Goal: Task Accomplishment & Management: Complete application form

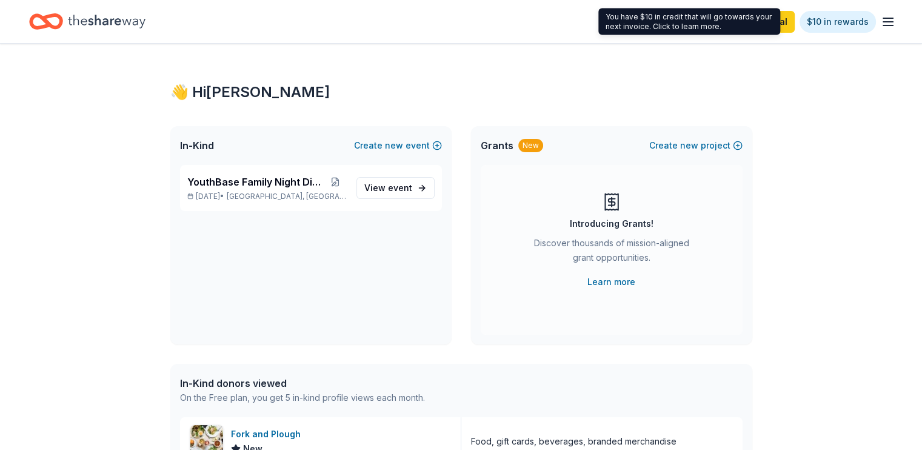
click at [761, 23] on div "You have $10 in credit that will go towards your next invoice. Click to learn m…" at bounding box center [690, 21] width 182 height 27
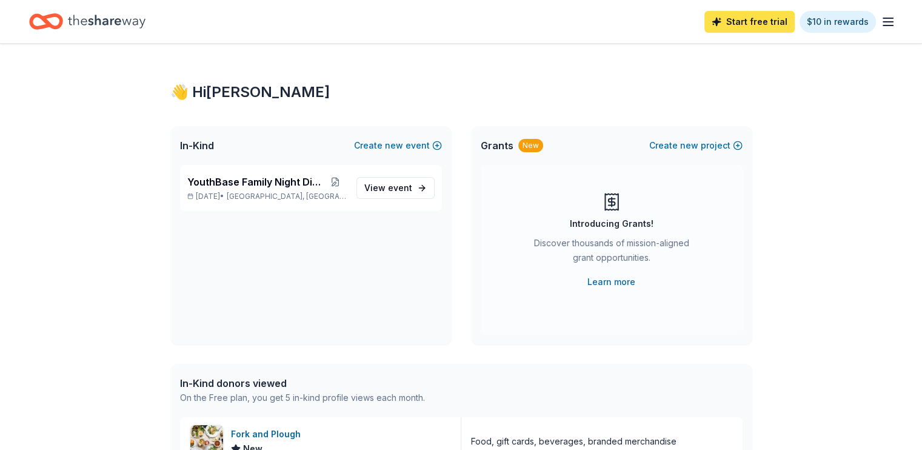
click at [730, 18] on link "Start free trial" at bounding box center [750, 22] width 90 height 22
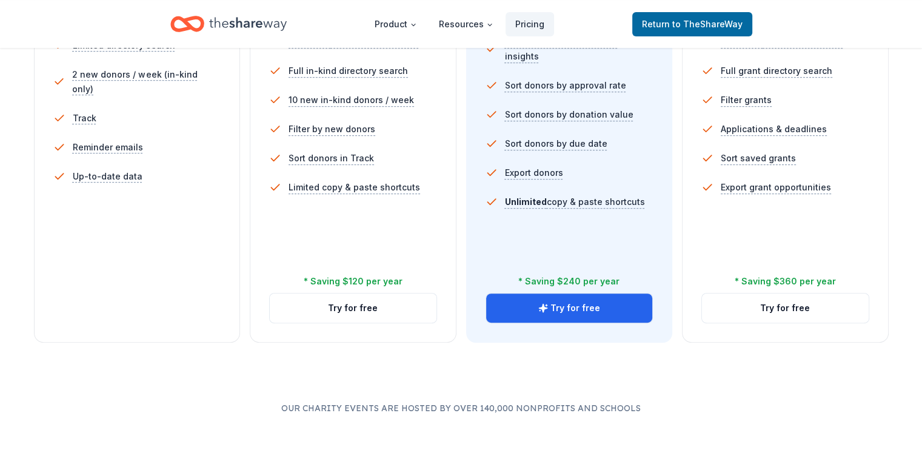
scroll to position [418, 0]
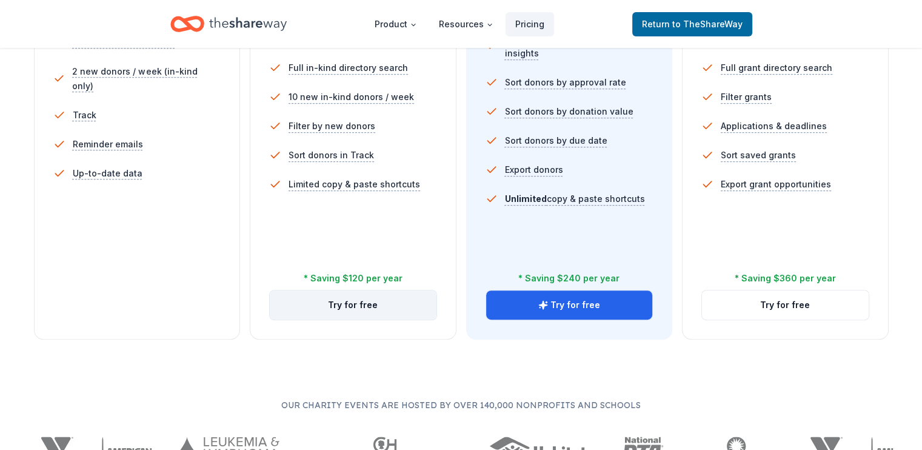
click at [357, 290] on button "Try for free" at bounding box center [353, 304] width 167 height 29
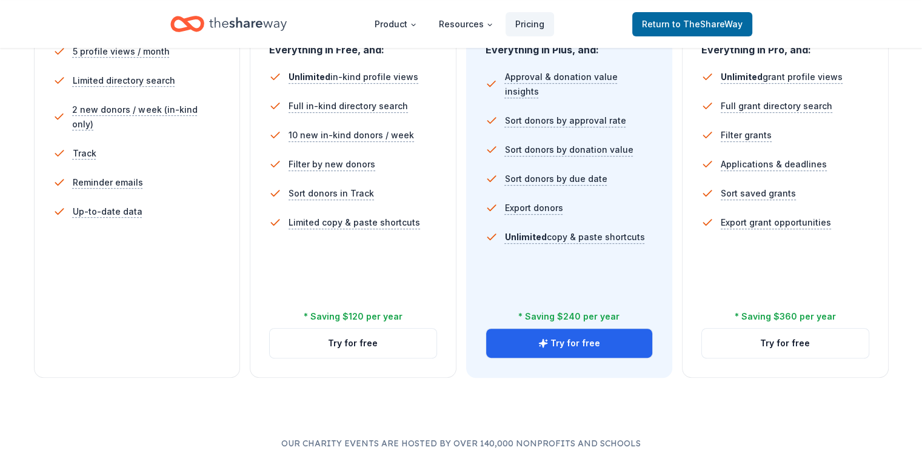
scroll to position [383, 0]
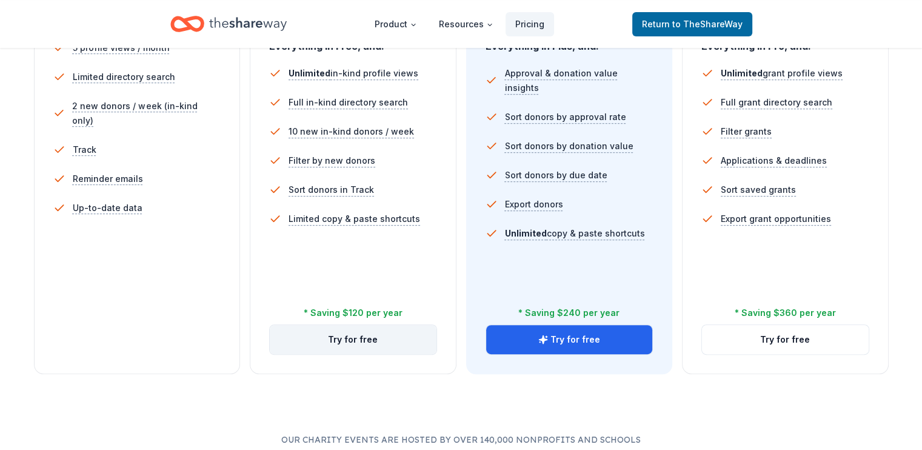
drag, startPoint x: 403, startPoint y: 307, endPoint x: 388, endPoint y: 296, distance: 19.0
click at [388, 296] on div "In-Kind Plus You're actively soliciting donations. $ 29 $ 19 per month billed a…" at bounding box center [353, 125] width 207 height 497
click at [388, 325] on button "Try for free" at bounding box center [353, 339] width 167 height 29
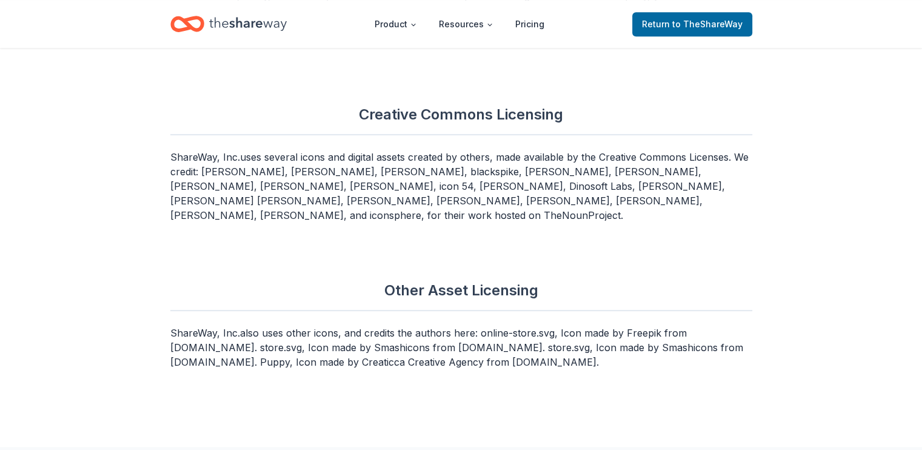
scroll to position [5217, 0]
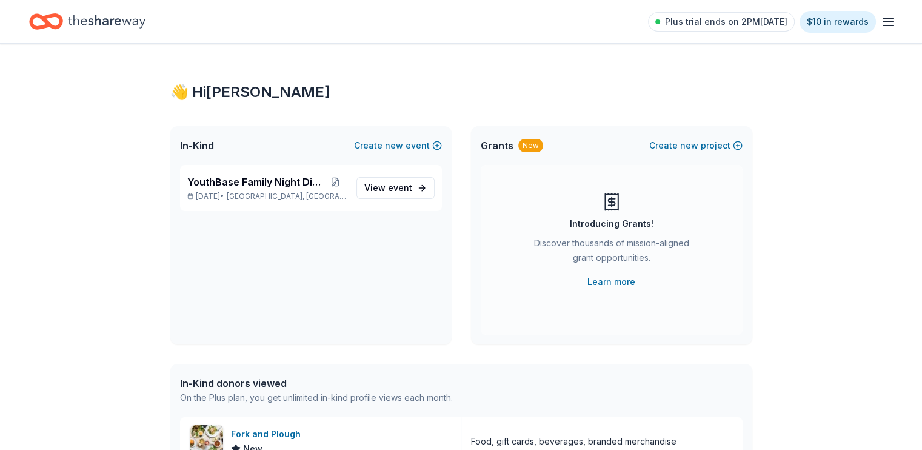
click at [881, 28] on icon "button" at bounding box center [888, 22] width 15 height 15
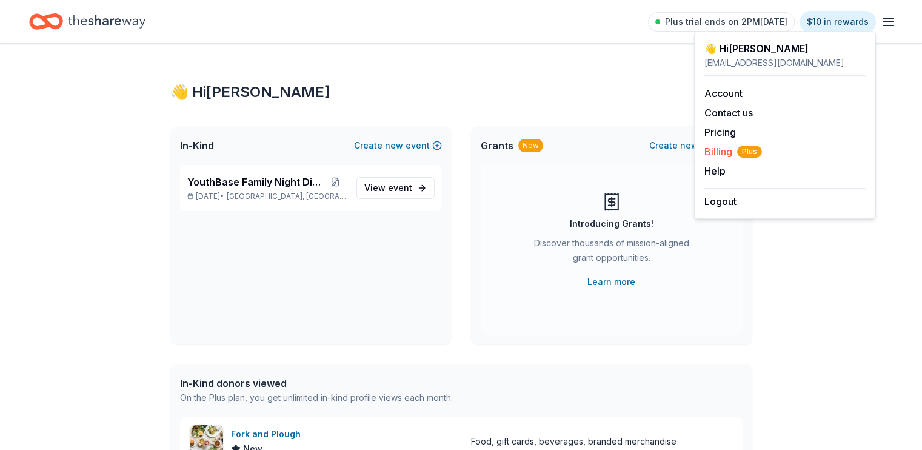
click at [725, 152] on span "Billing Plus" at bounding box center [734, 151] width 58 height 15
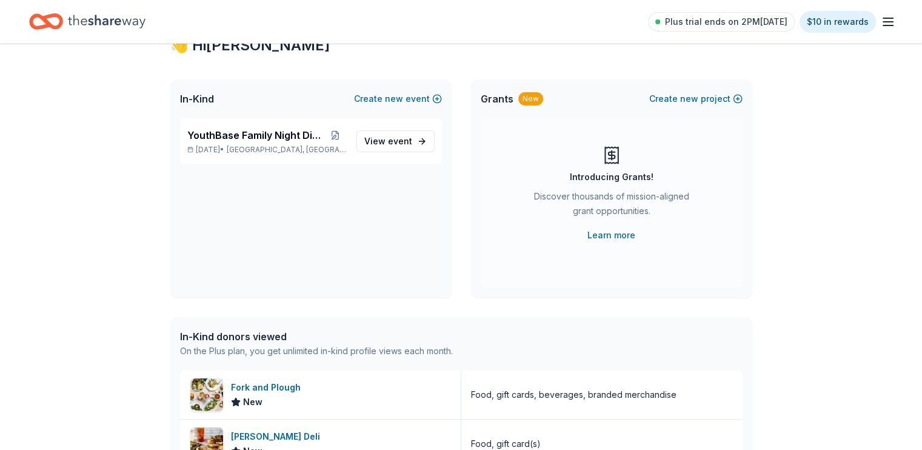
scroll to position [49, 0]
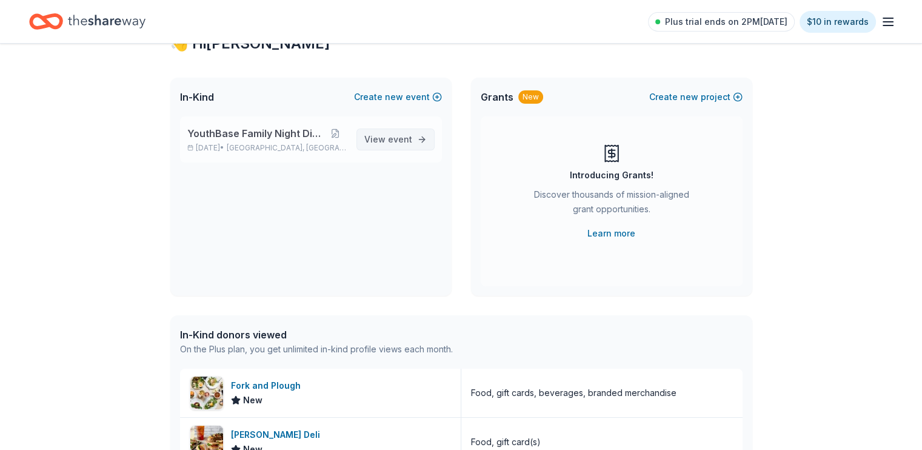
click at [403, 136] on span "event" at bounding box center [400, 139] width 24 height 10
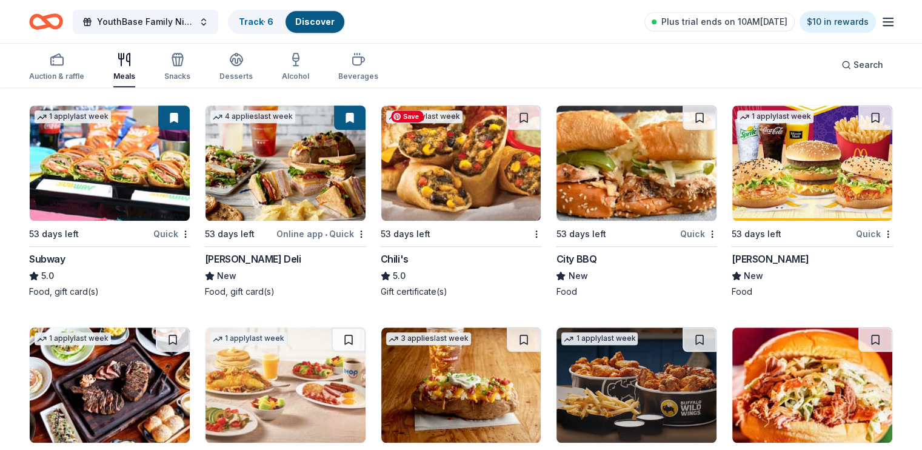
scroll to position [1043, 0]
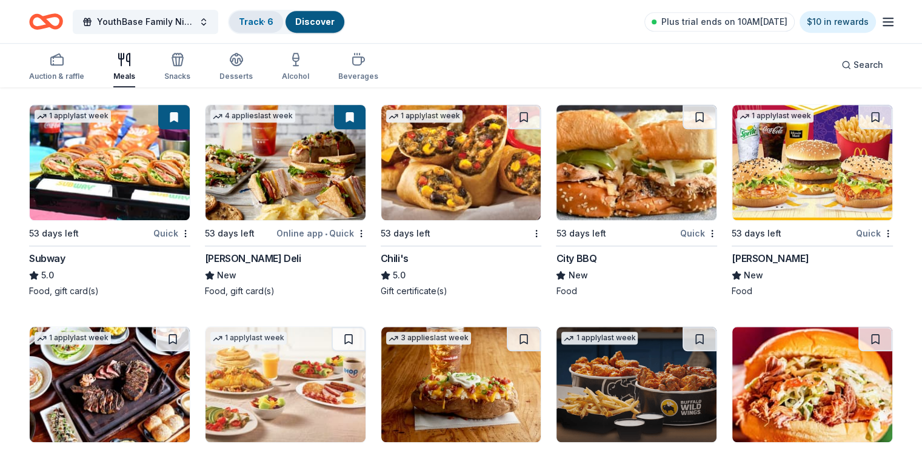
click at [273, 24] on link "Track · 6" at bounding box center [256, 21] width 35 height 10
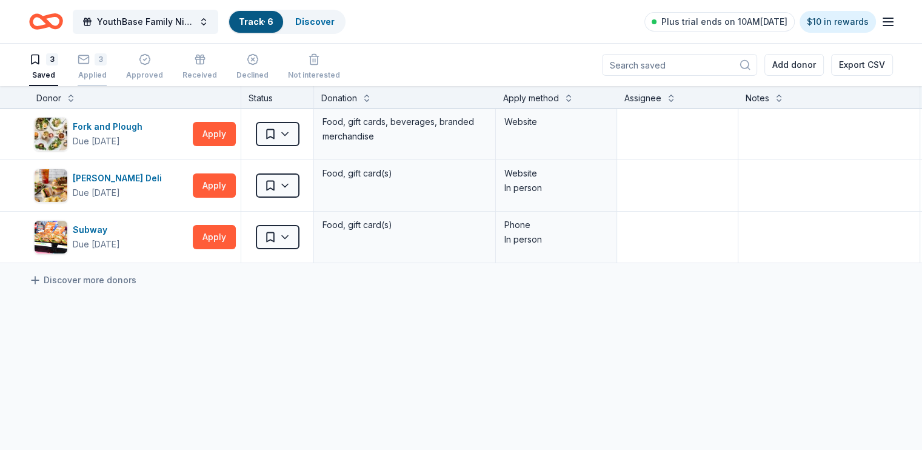
click at [90, 61] on icon "button" at bounding box center [84, 59] width 12 height 12
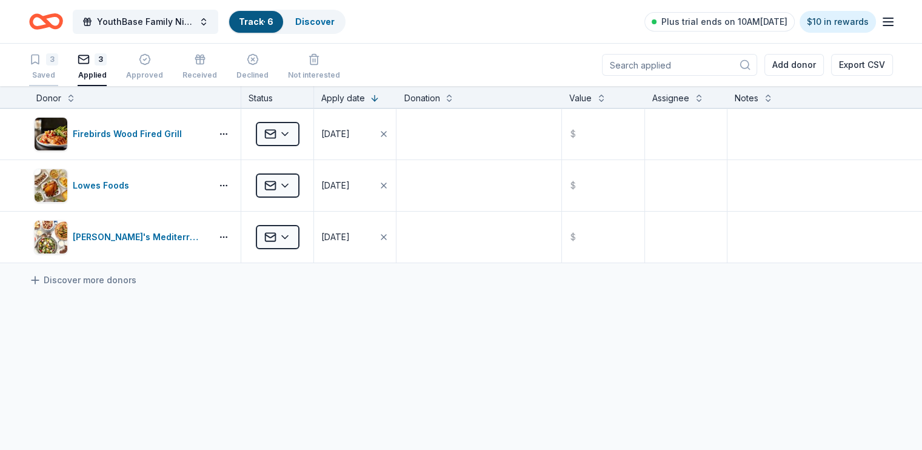
click at [41, 61] on icon "button" at bounding box center [35, 59] width 12 height 12
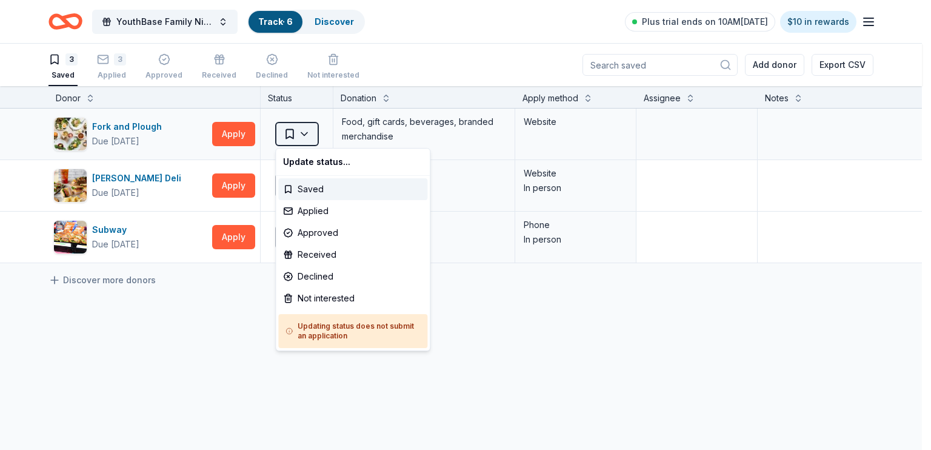
click at [315, 140] on html "YouthBase Family Night Dinner Track · 6 Discover Plus trial ends on 10AM, 9/5 $…" at bounding box center [465, 225] width 931 height 450
click at [324, 208] on div "Applied" at bounding box center [352, 211] width 149 height 22
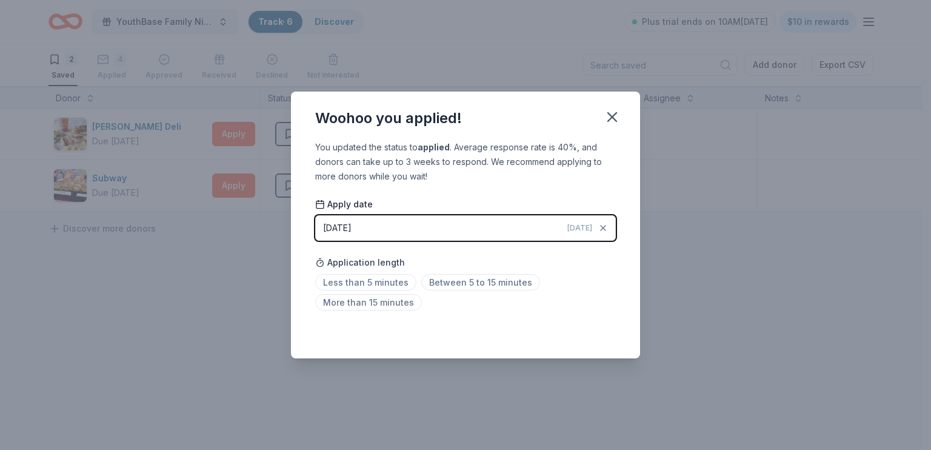
click at [404, 235] on button "08/29/2025 Today" at bounding box center [465, 227] width 301 height 25
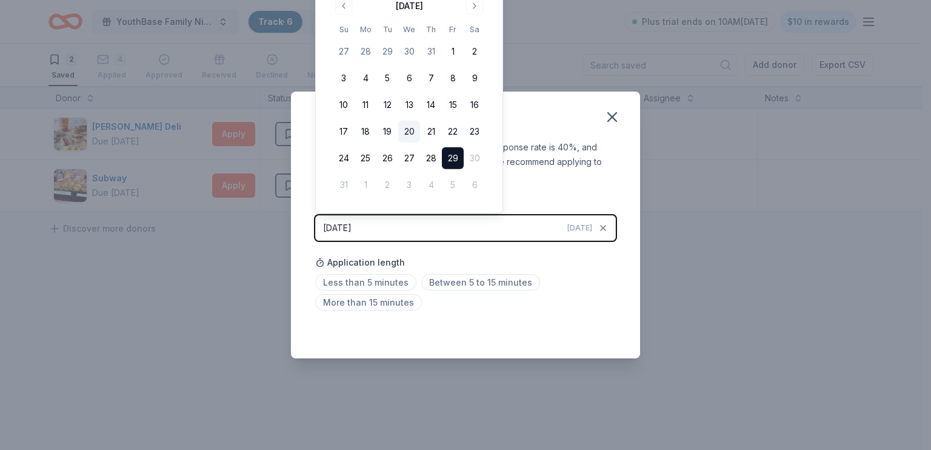
click at [408, 129] on button "20" at bounding box center [409, 132] width 22 height 22
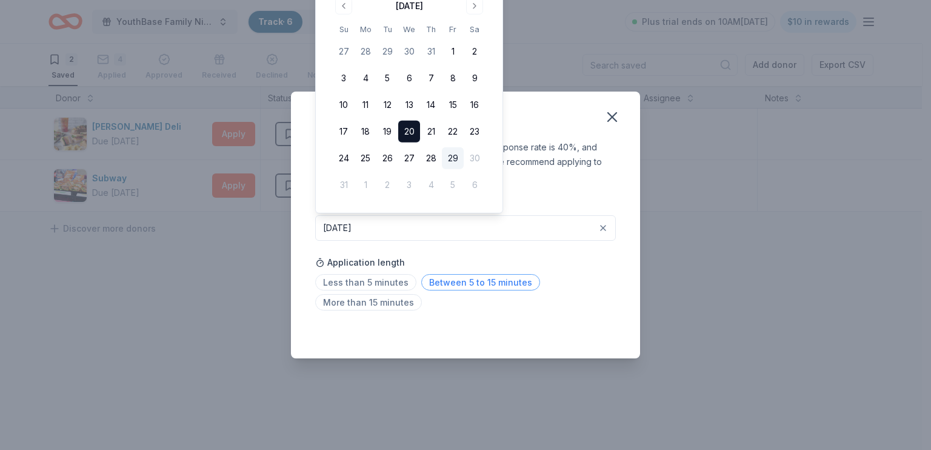
click at [450, 282] on span "Between 5 to 15 minutes" at bounding box center [480, 282] width 119 height 16
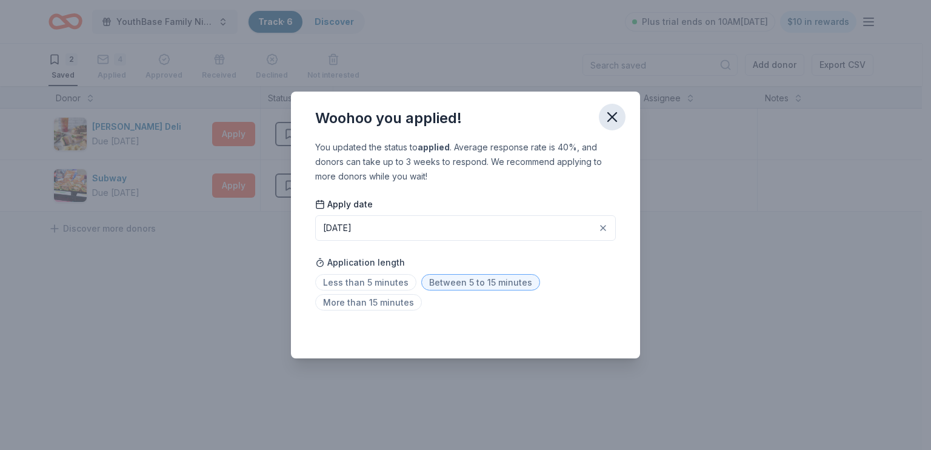
click at [619, 117] on icon "button" at bounding box center [612, 117] width 17 height 17
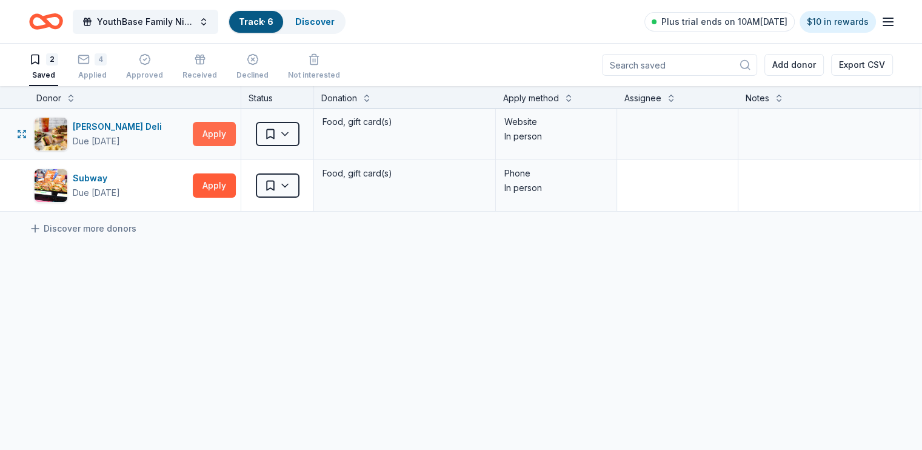
click at [235, 130] on button "Apply" at bounding box center [214, 134] width 43 height 24
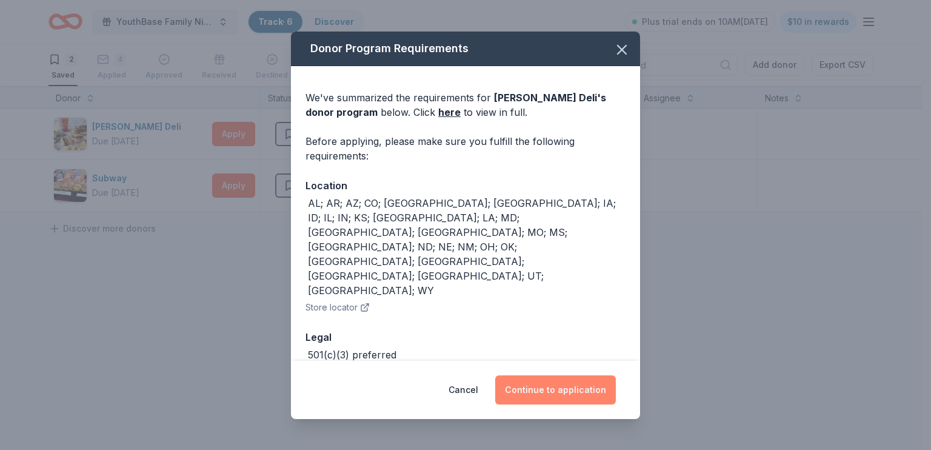
click at [538, 397] on button "Continue to application" at bounding box center [555, 389] width 121 height 29
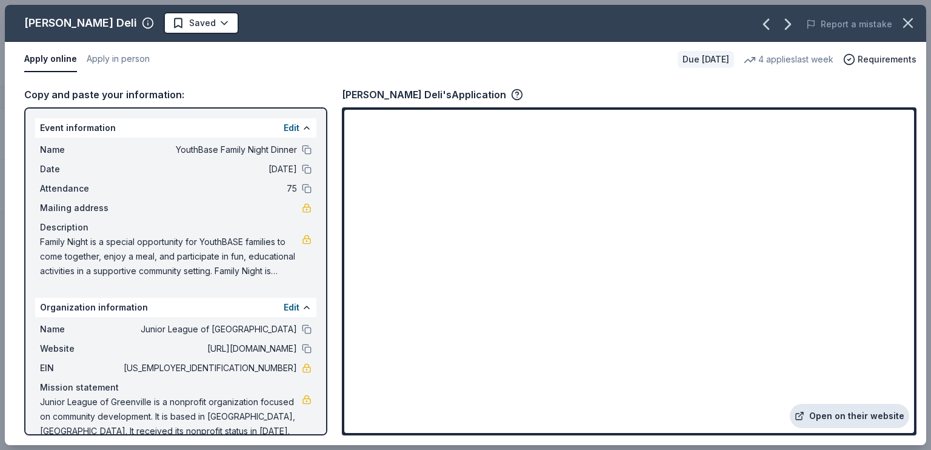
click at [850, 419] on link "Open on their website" at bounding box center [849, 416] width 119 height 24
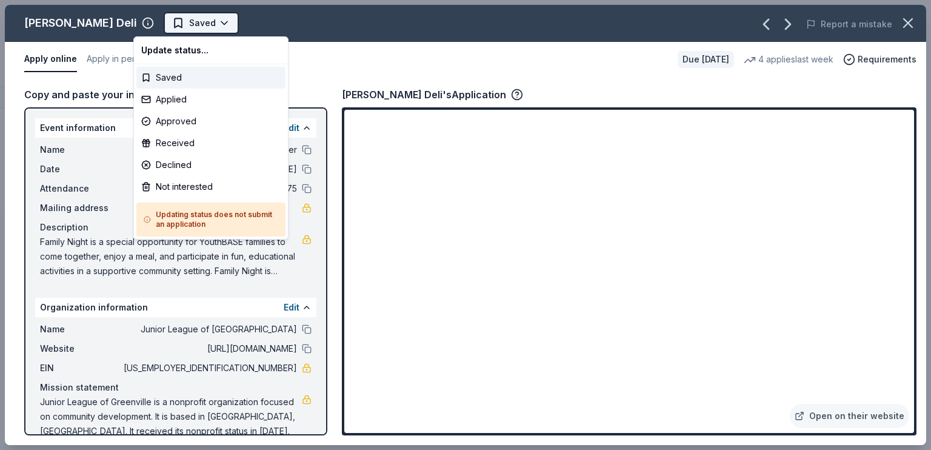
click at [193, 22] on html "YouthBase Family Night Dinner Track · 6 Discover Plus trial ends on 10AM, 9/5 $…" at bounding box center [465, 225] width 931 height 450
click at [182, 104] on div "Applied" at bounding box center [210, 100] width 149 height 22
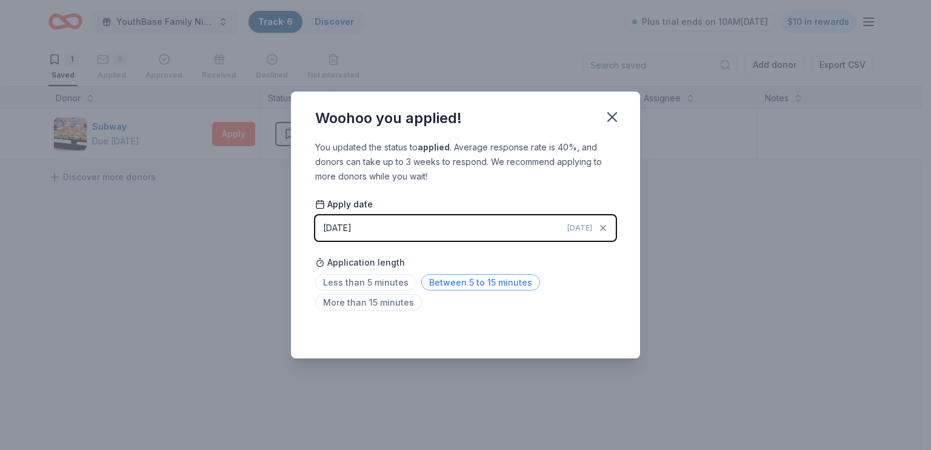
click at [444, 290] on span "Between 5 to 15 minutes" at bounding box center [480, 282] width 119 height 16
click at [614, 124] on icon "button" at bounding box center [612, 117] width 17 height 17
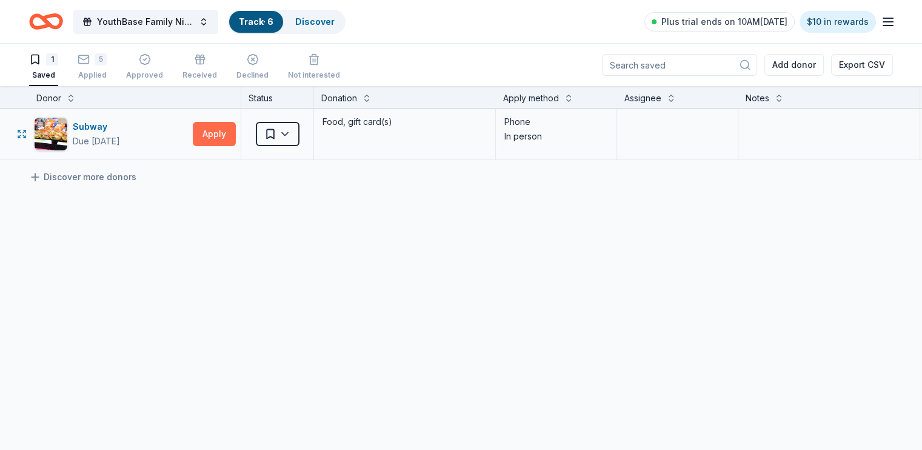
click at [236, 136] on button "Apply" at bounding box center [214, 134] width 43 height 24
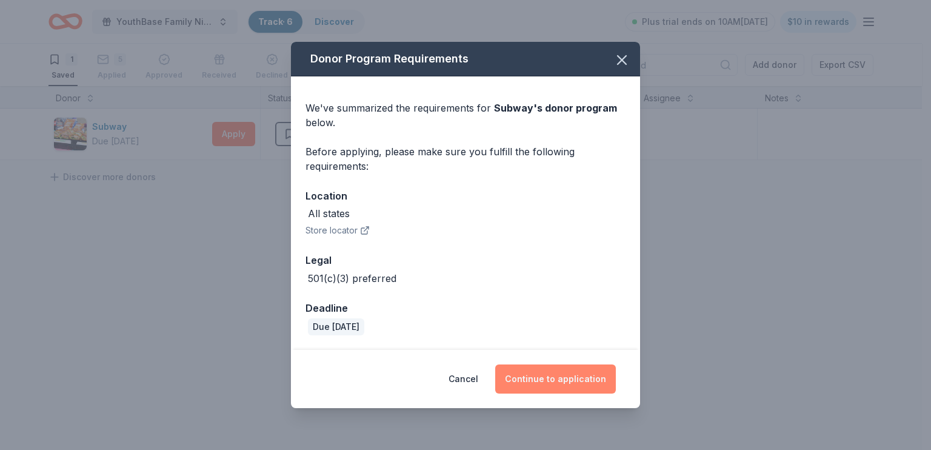
click at [592, 378] on button "Continue to application" at bounding box center [555, 378] width 121 height 29
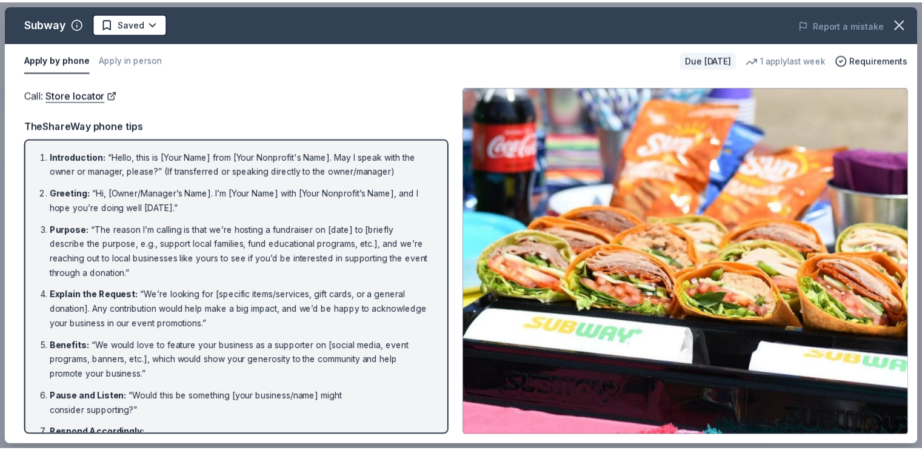
scroll to position [129, 0]
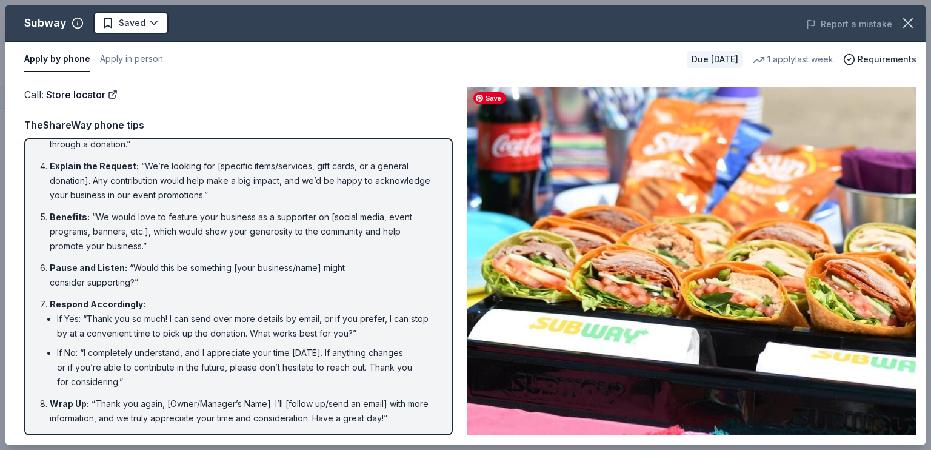
click at [870, 329] on img at bounding box center [692, 261] width 449 height 349
click at [139, 21] on html "YouthBase Family Night Dinner Track · 6 Discover Plus trial ends on 10AM, 9/5 $…" at bounding box center [465, 225] width 931 height 450
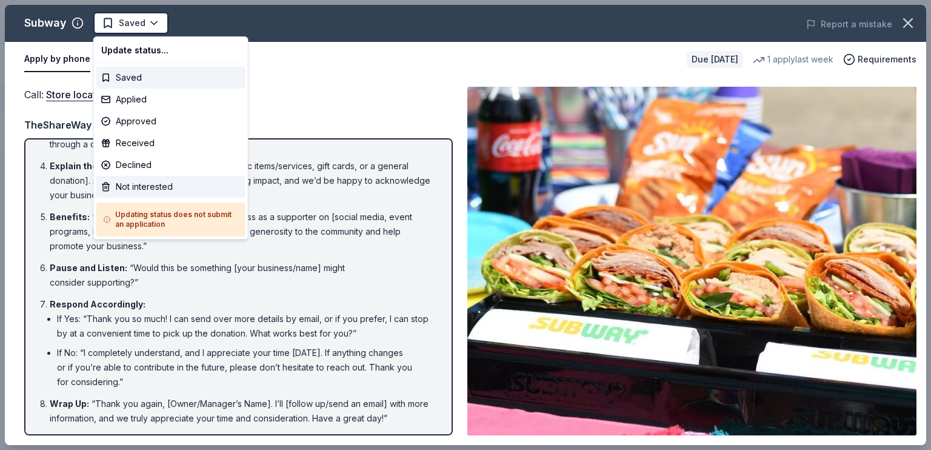
click at [155, 181] on div "Not interested" at bounding box center [170, 187] width 149 height 22
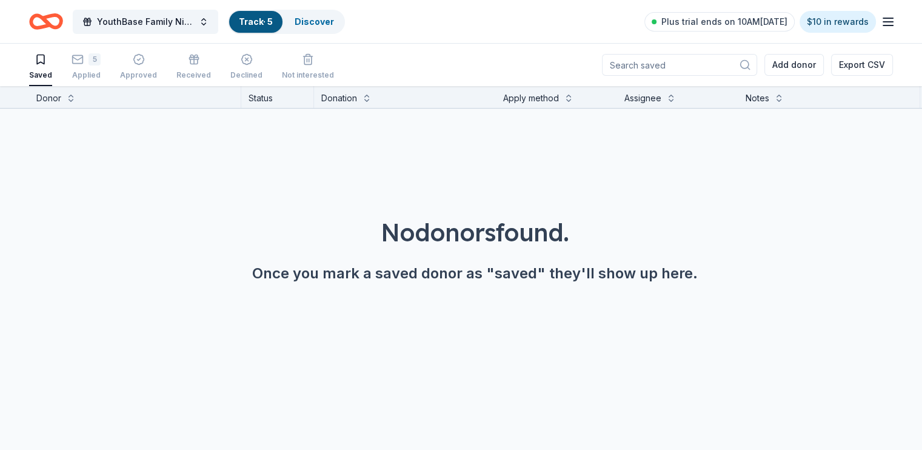
click at [63, 22] on icon "Home" at bounding box center [46, 21] width 34 height 29
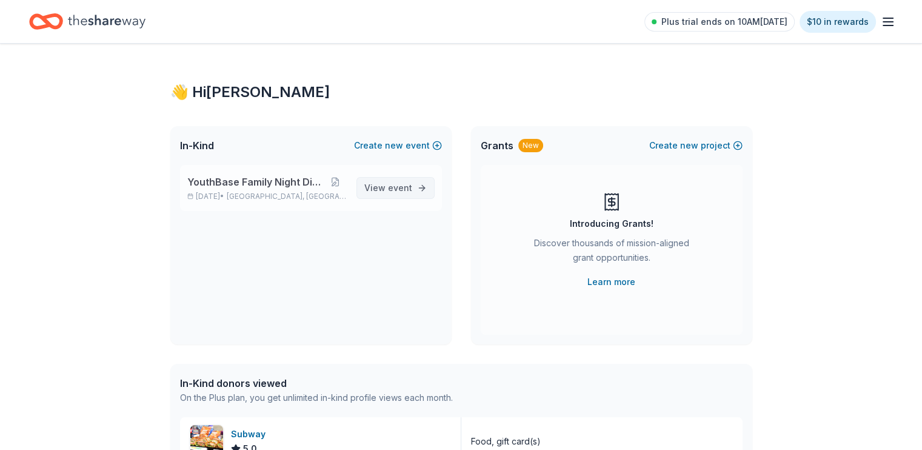
click at [378, 192] on span "View event" at bounding box center [388, 188] width 48 height 15
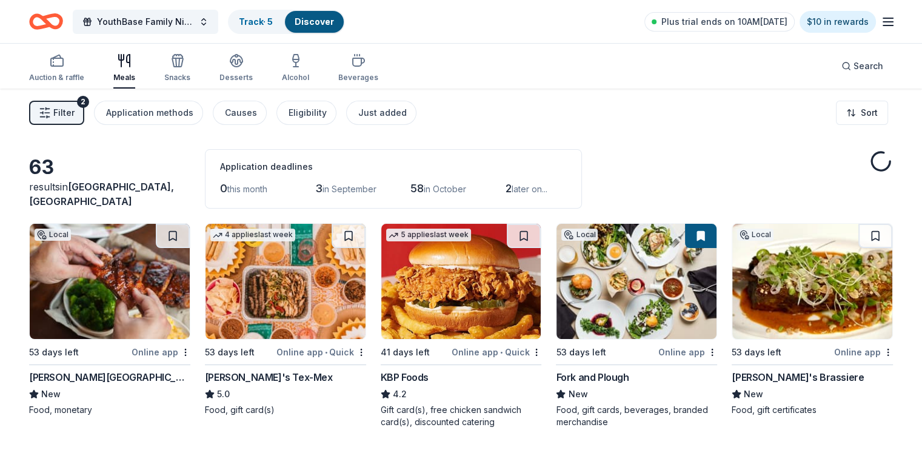
click at [699, 181] on div "63 results in Powdersville, SC Application deadlines 0 this month 3 in Septembe…" at bounding box center [461, 178] width 864 height 59
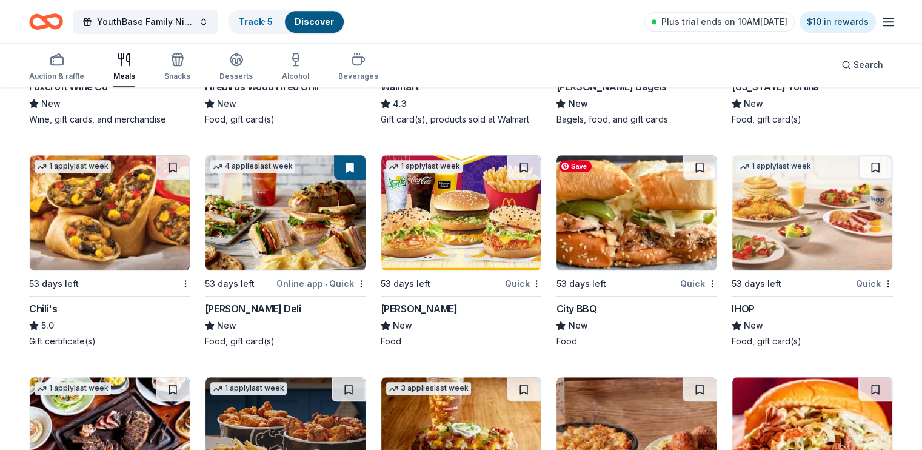
scroll to position [995, 0]
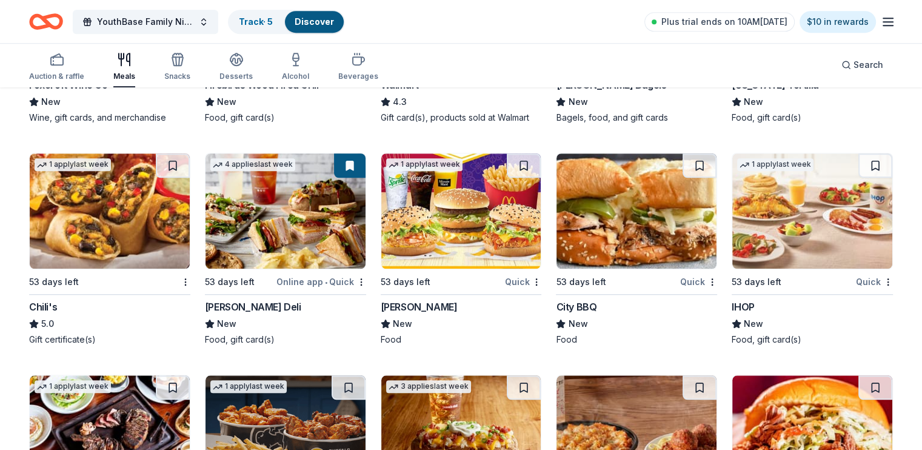
click at [583, 305] on div "City BBQ" at bounding box center [576, 307] width 41 height 15
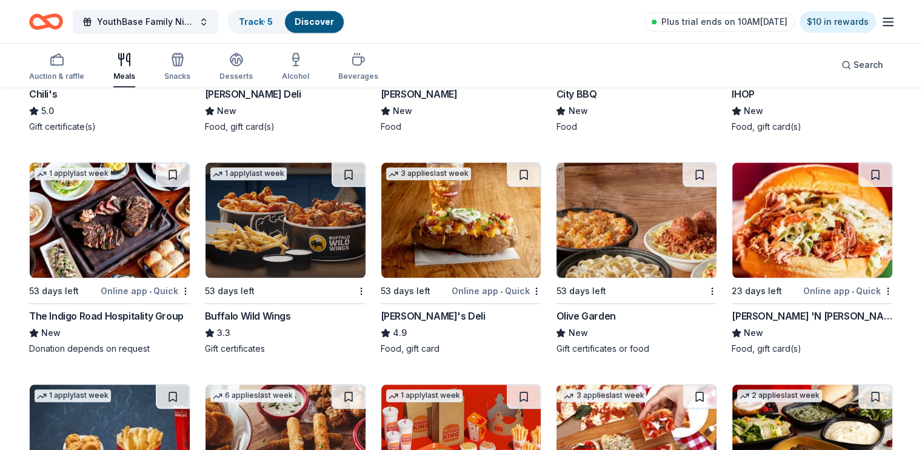
scroll to position [1232, 0]
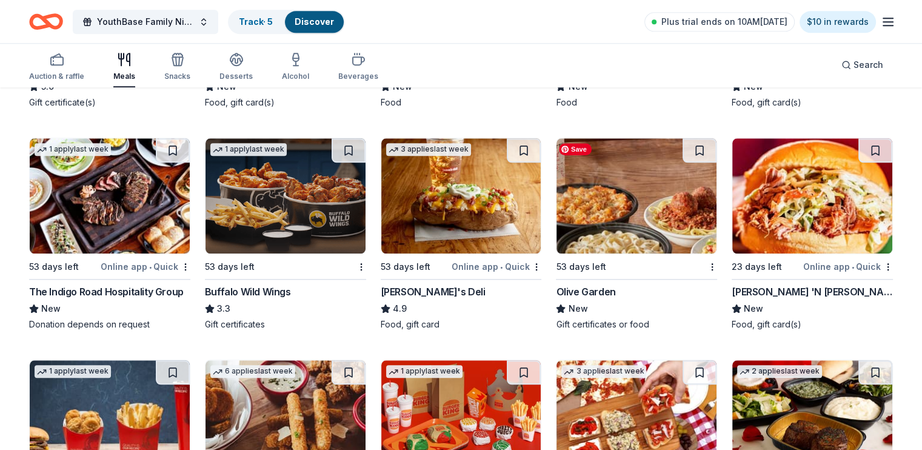
click at [652, 226] on img at bounding box center [637, 195] width 160 height 115
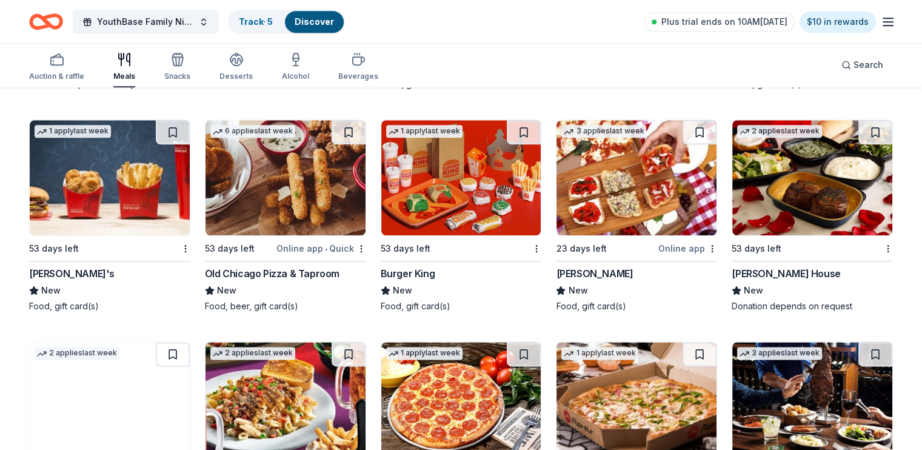
scroll to position [1474, 0]
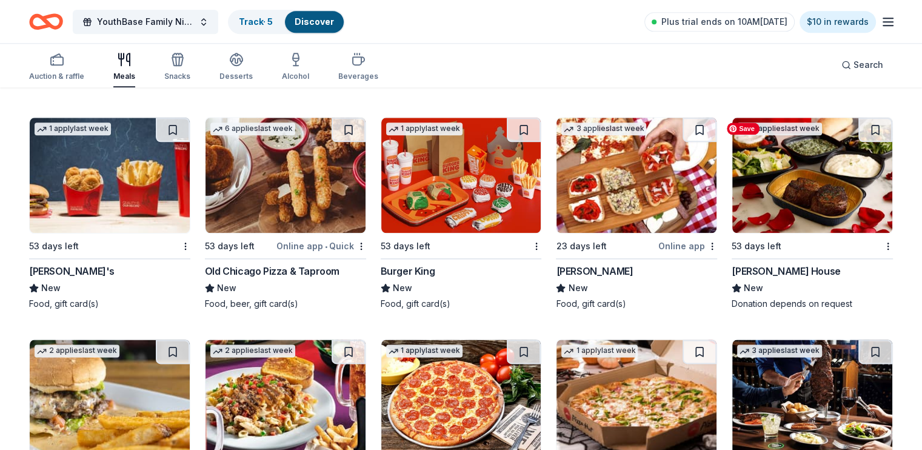
click at [769, 191] on img at bounding box center [813, 175] width 160 height 115
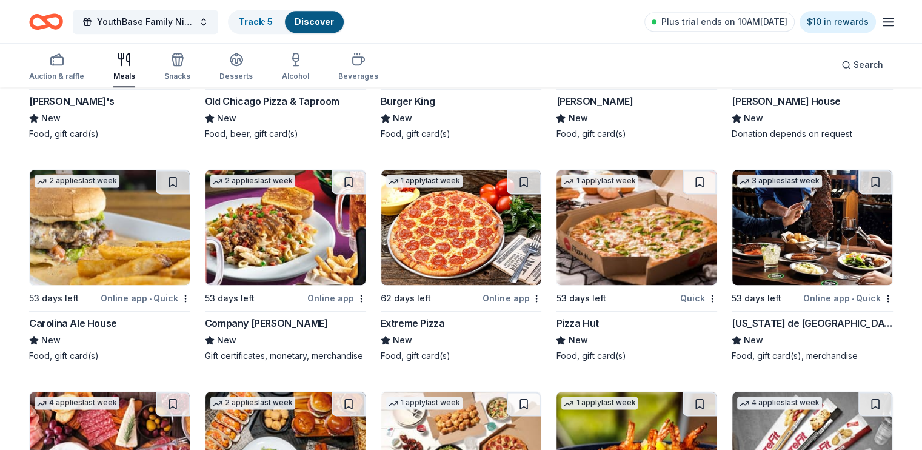
scroll to position [1668, 0]
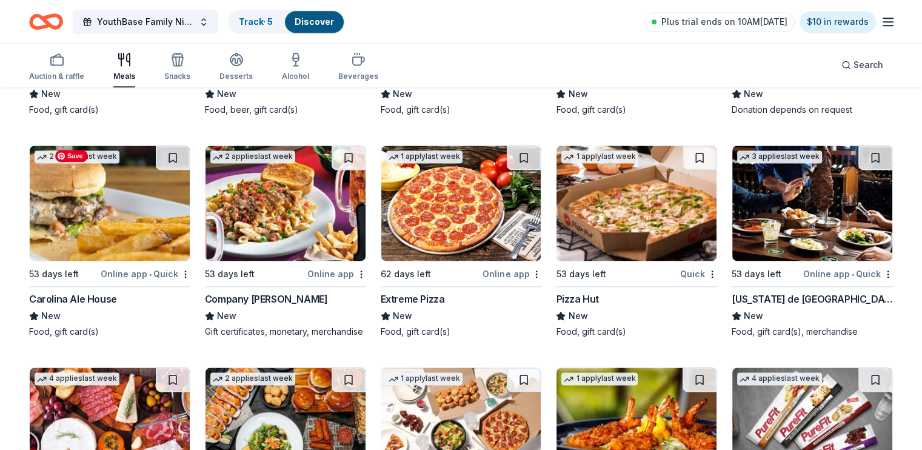
click at [154, 210] on img at bounding box center [110, 203] width 160 height 115
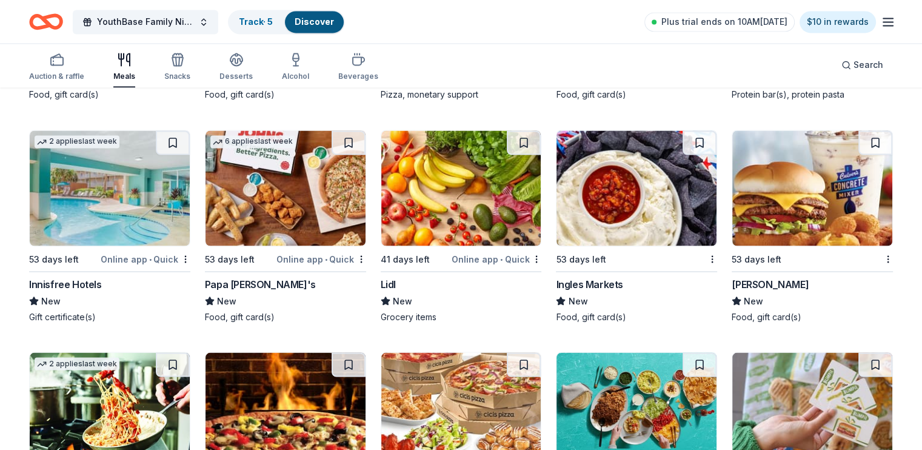
scroll to position [2129, 0]
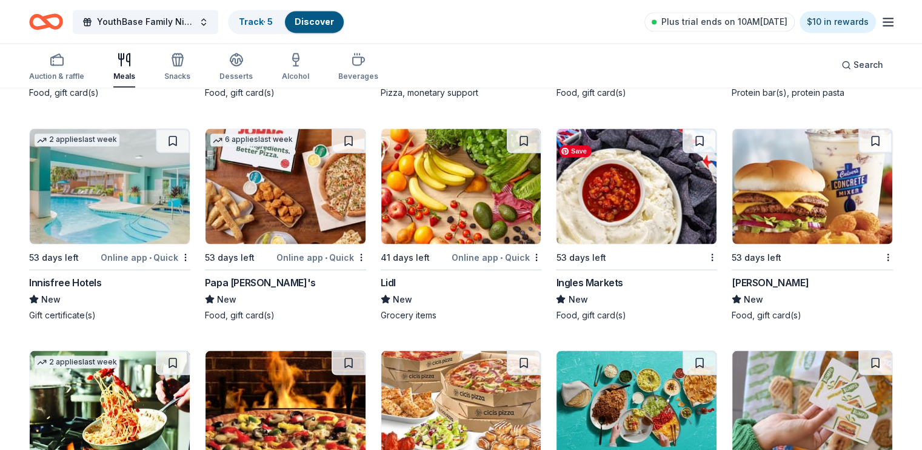
click at [572, 198] on img at bounding box center [637, 186] width 160 height 115
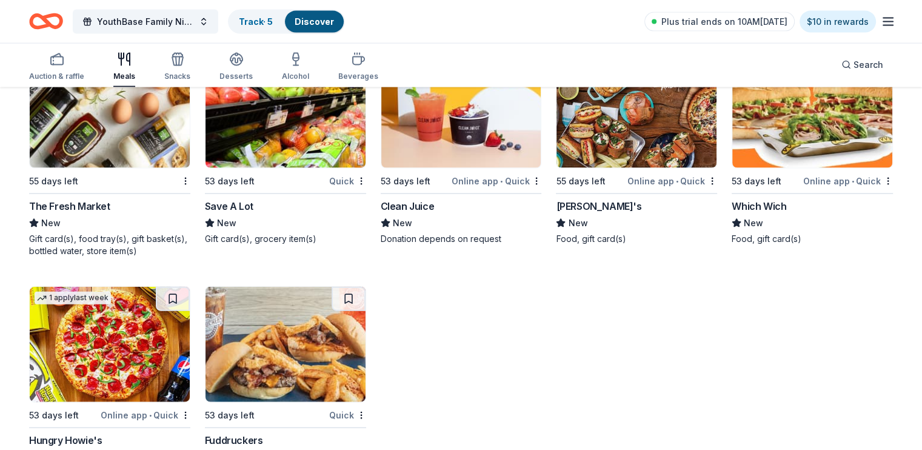
scroll to position [2663, 0]
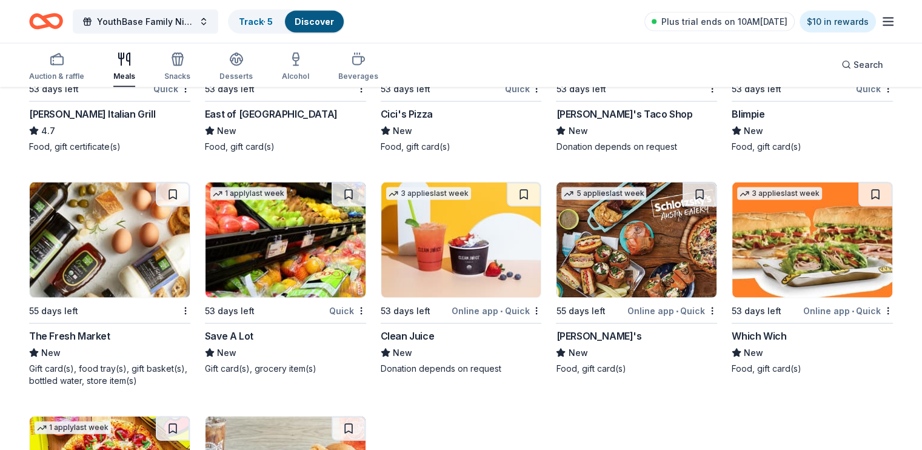
scroll to position [2518, 0]
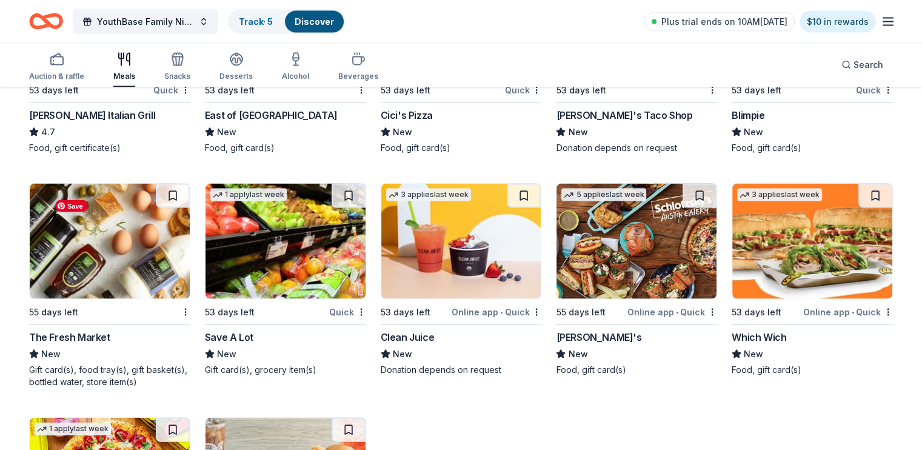
click at [107, 270] on img at bounding box center [110, 241] width 160 height 115
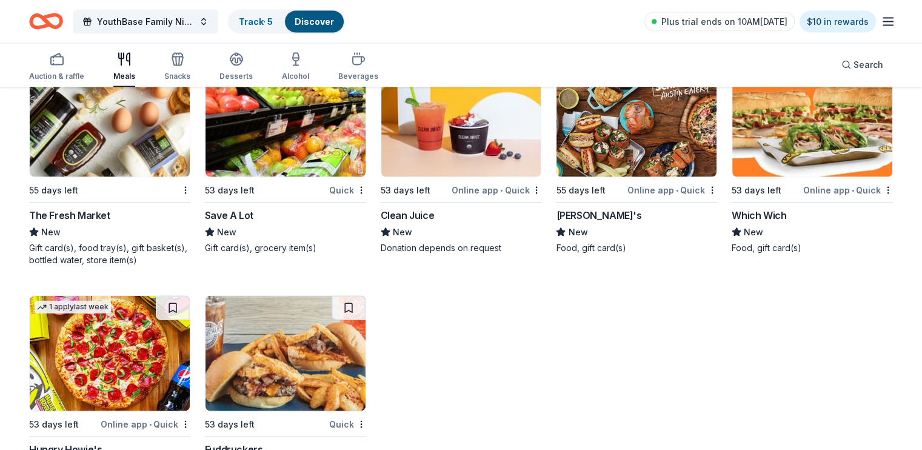
scroll to position [2411, 0]
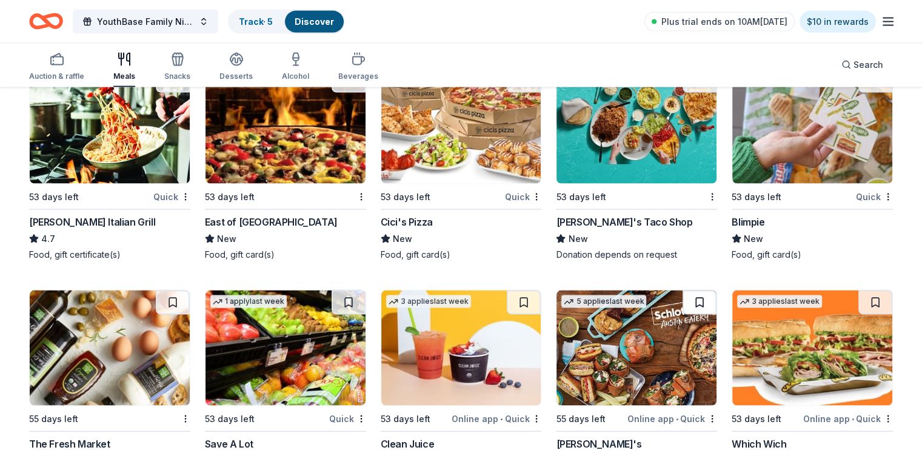
click at [683, 314] on button at bounding box center [700, 302] width 34 height 24
click at [273, 22] on link "Track · 8" at bounding box center [256, 21] width 35 height 10
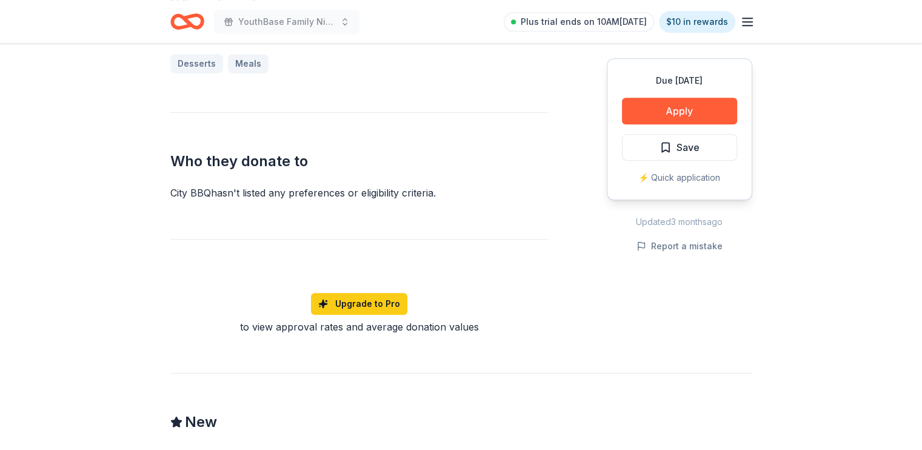
scroll to position [679, 0]
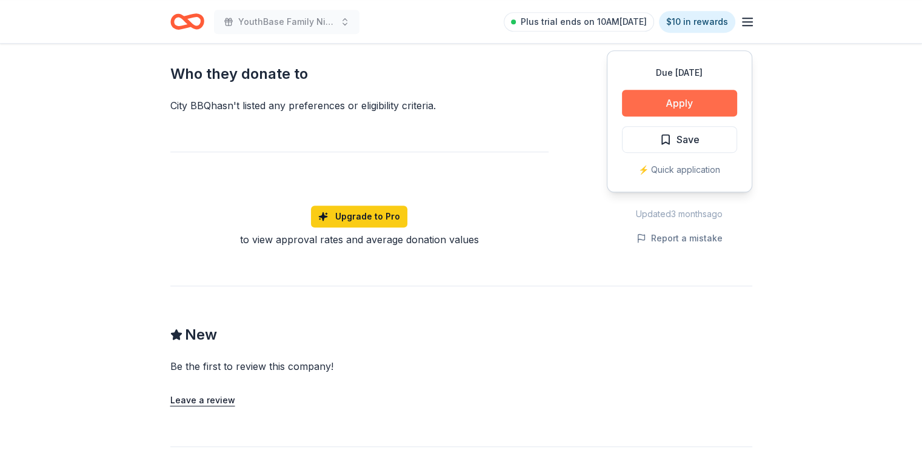
click at [677, 96] on button "Apply" at bounding box center [679, 103] width 115 height 27
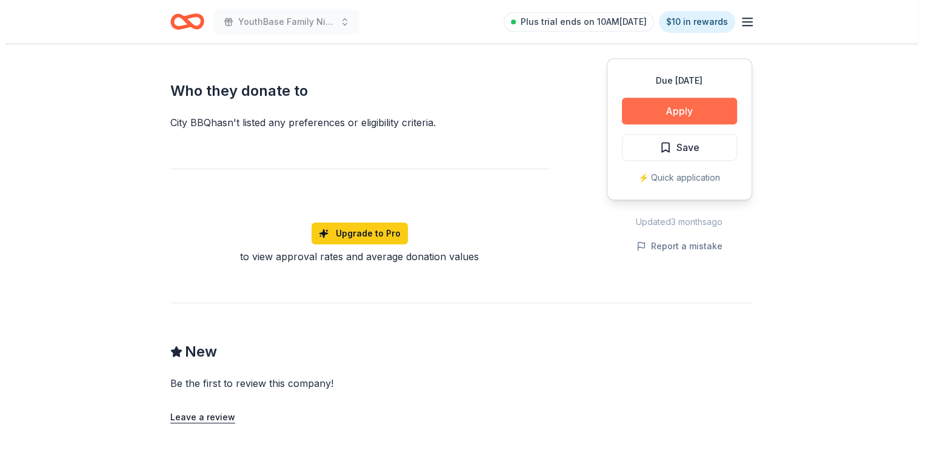
scroll to position [696, 0]
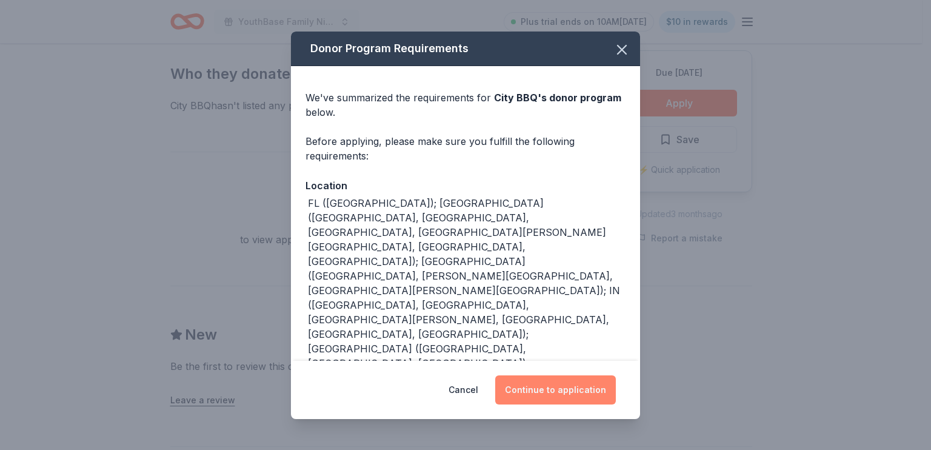
click at [549, 396] on button "Continue to application" at bounding box center [555, 389] width 121 height 29
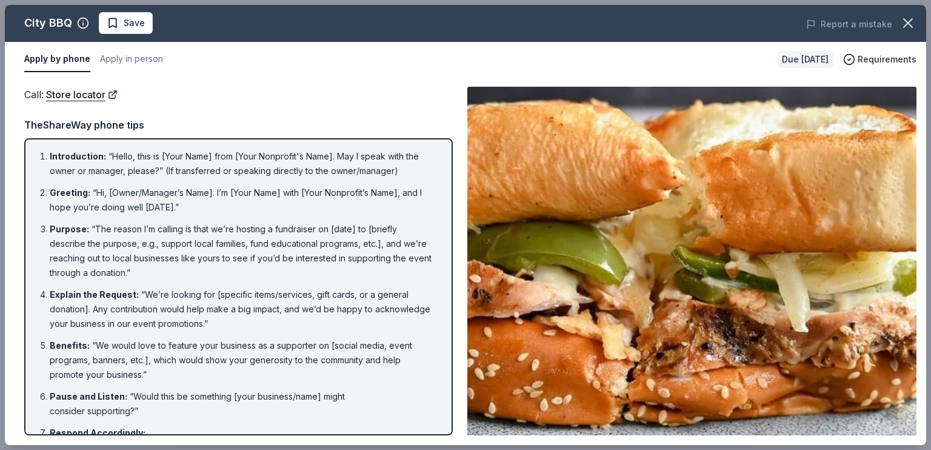
click at [922, 358] on div "Call : Store locator Call : Store locator TheShareWay phone tips Introduction :…" at bounding box center [466, 261] width 922 height 368
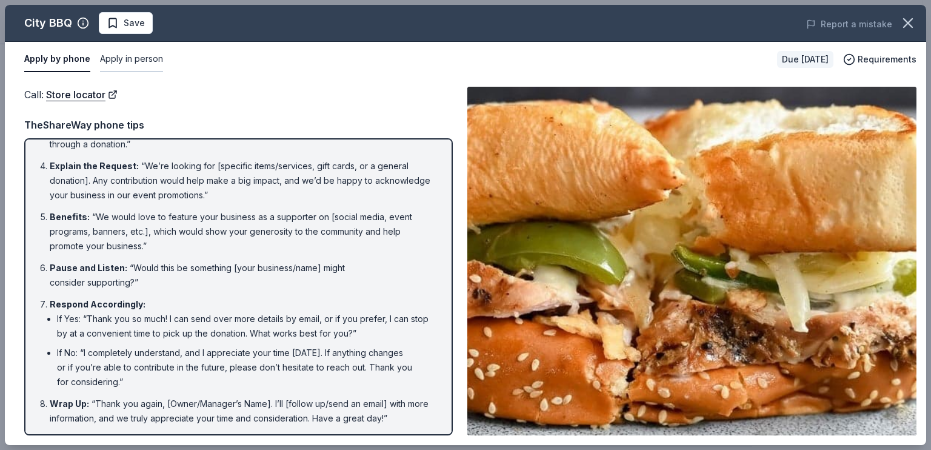
click at [139, 64] on button "Apply in person" at bounding box center [131, 59] width 63 height 25
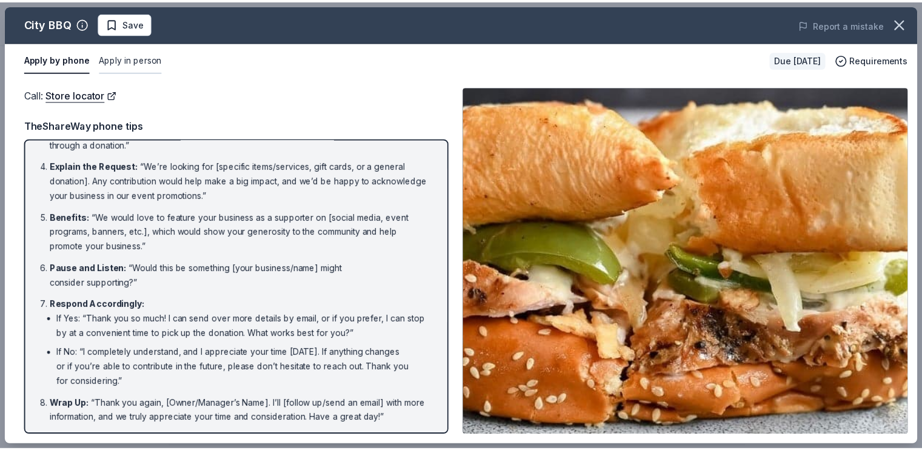
scroll to position [0, 0]
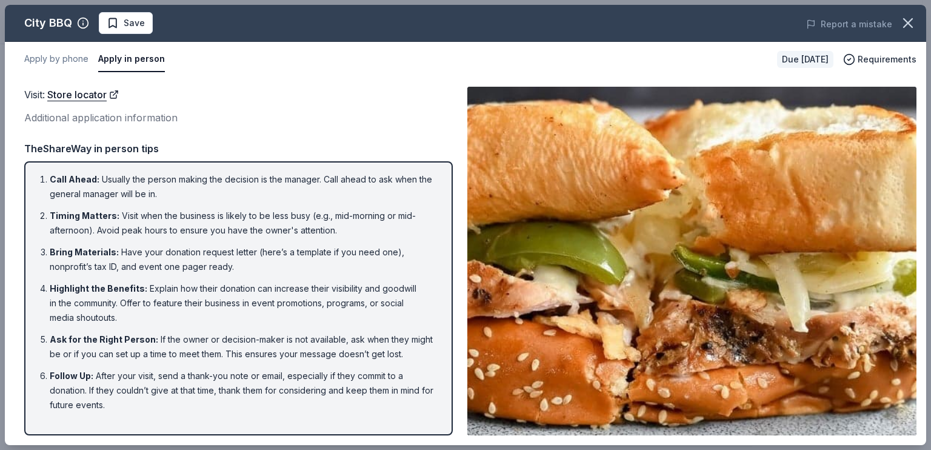
click at [83, 77] on div "Visit : Store locator Additional application information Visit : Store locator …" at bounding box center [466, 261] width 922 height 368
click at [910, 19] on icon "button" at bounding box center [908, 23] width 17 height 17
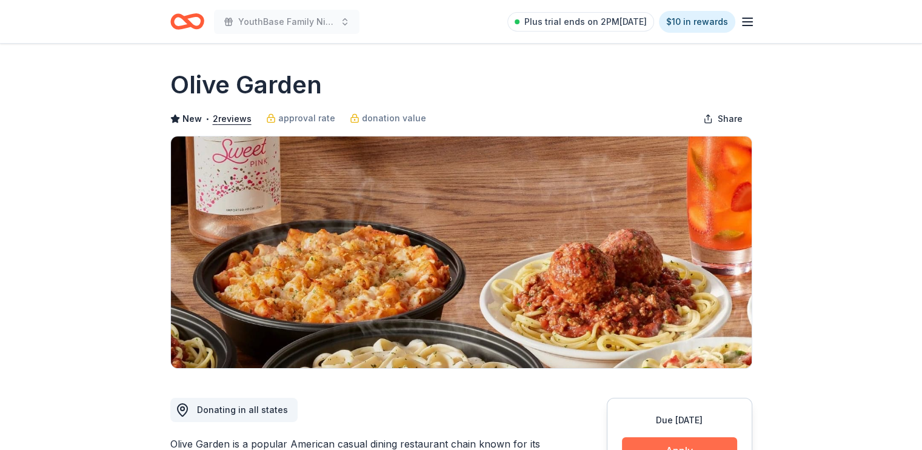
click at [647, 444] on button "Apply" at bounding box center [679, 450] width 115 height 27
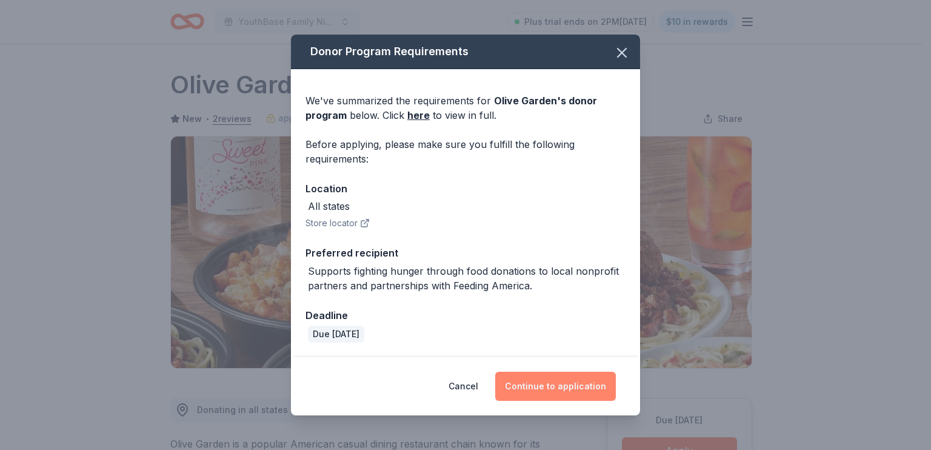
click at [581, 384] on button "Continue to application" at bounding box center [555, 386] width 121 height 29
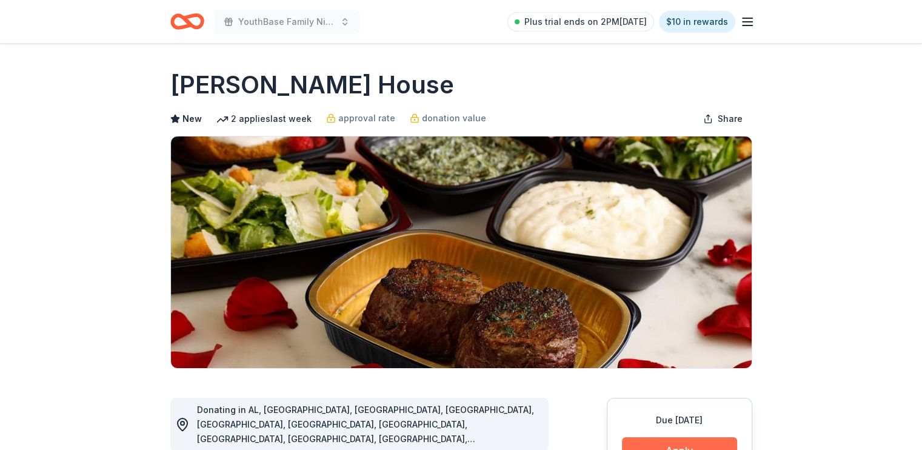
click at [672, 441] on button "Apply" at bounding box center [679, 450] width 115 height 27
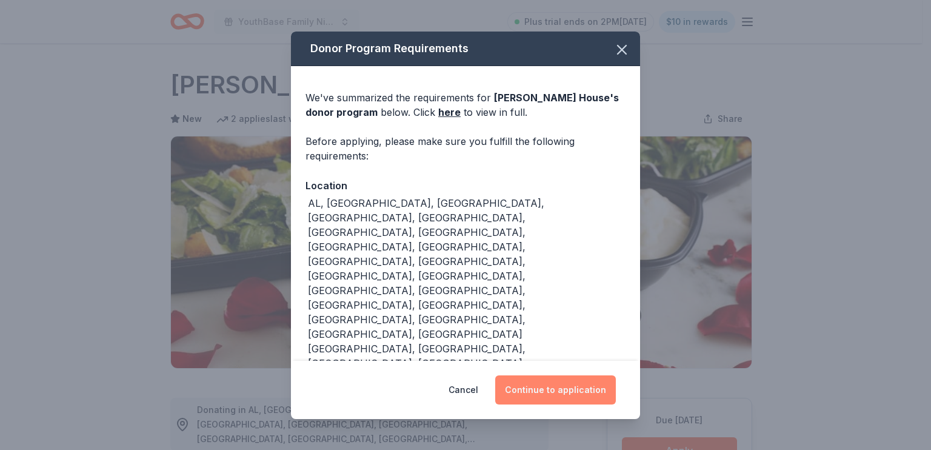
click at [572, 375] on button "Continue to application" at bounding box center [555, 389] width 121 height 29
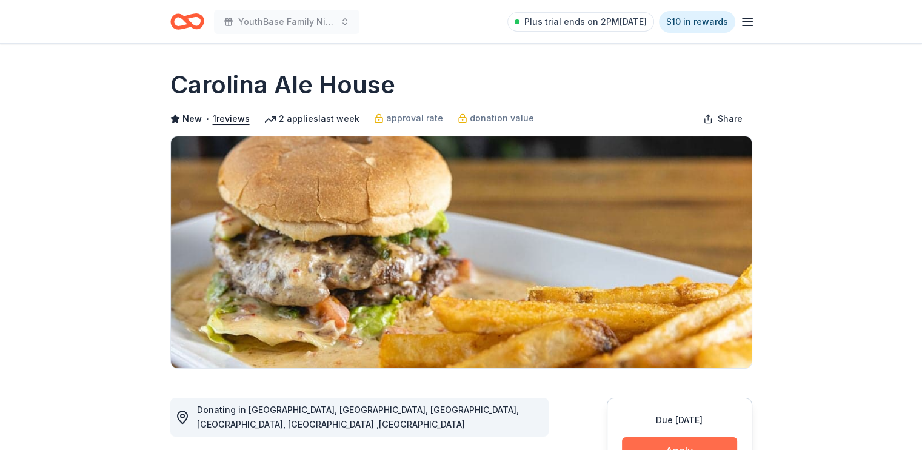
click at [650, 446] on button "Apply" at bounding box center [679, 450] width 115 height 27
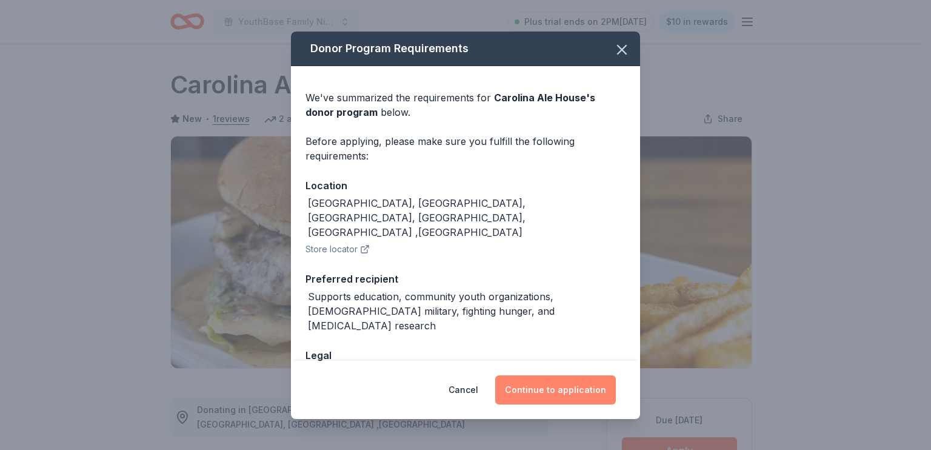
click at [560, 392] on button "Continue to application" at bounding box center [555, 389] width 121 height 29
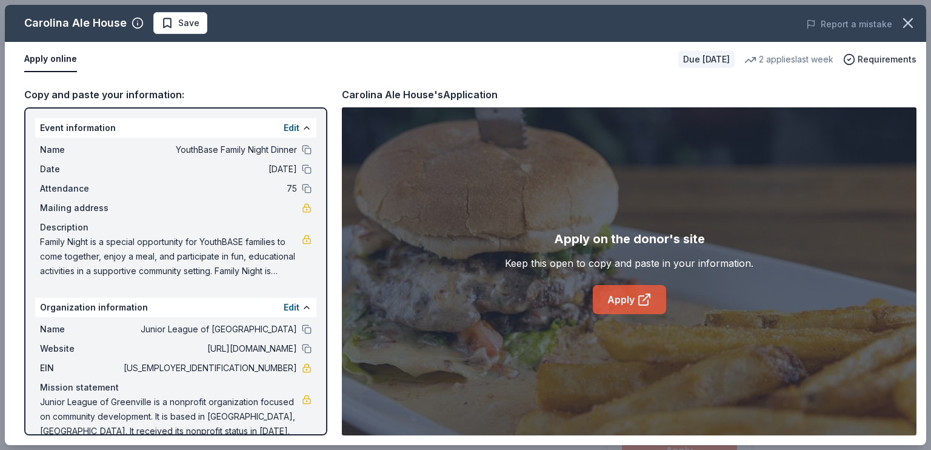
click at [635, 298] on link "Apply" at bounding box center [629, 299] width 73 height 29
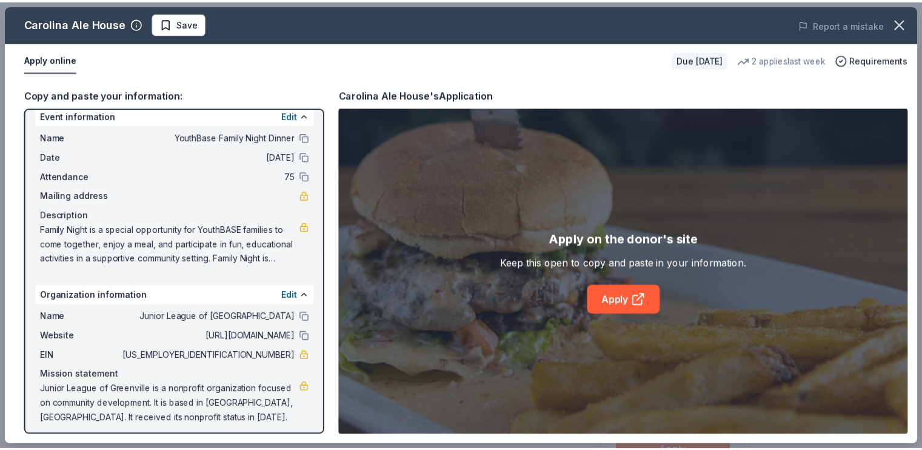
scroll to position [18, 0]
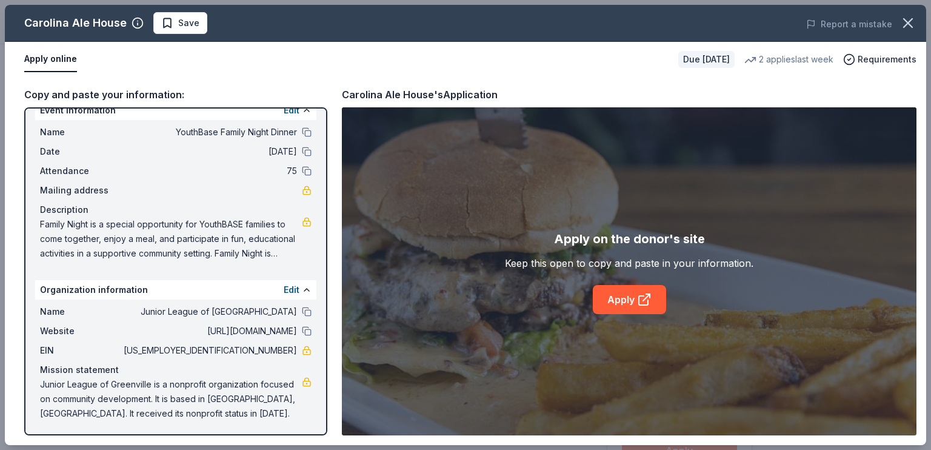
click at [173, 35] on div "Carolina Ale House Save Report a mistake" at bounding box center [466, 23] width 922 height 37
click at [189, 26] on span "Save" at bounding box center [188, 23] width 21 height 15
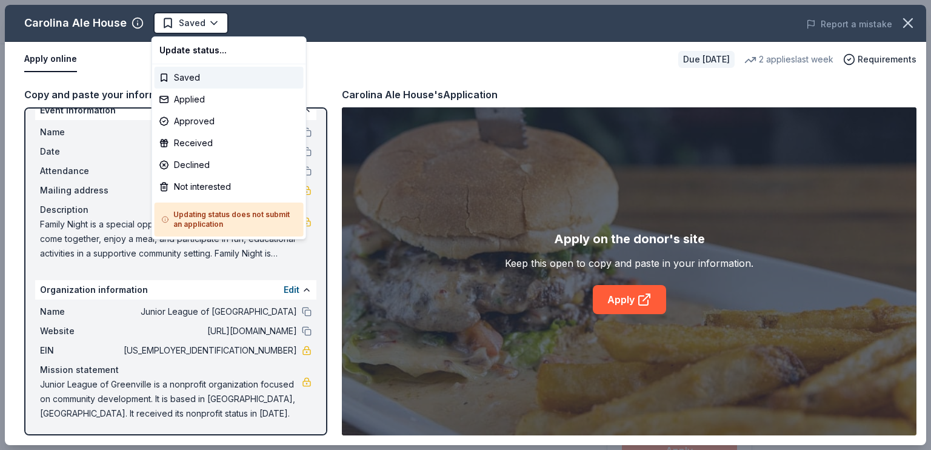
click at [189, 26] on html "YouthBase Family Night Dinner Plus trial ends on 2PM, 9/5 $10 in rewards Due in…" at bounding box center [465, 225] width 931 height 450
click at [187, 100] on div "Applied" at bounding box center [229, 100] width 149 height 22
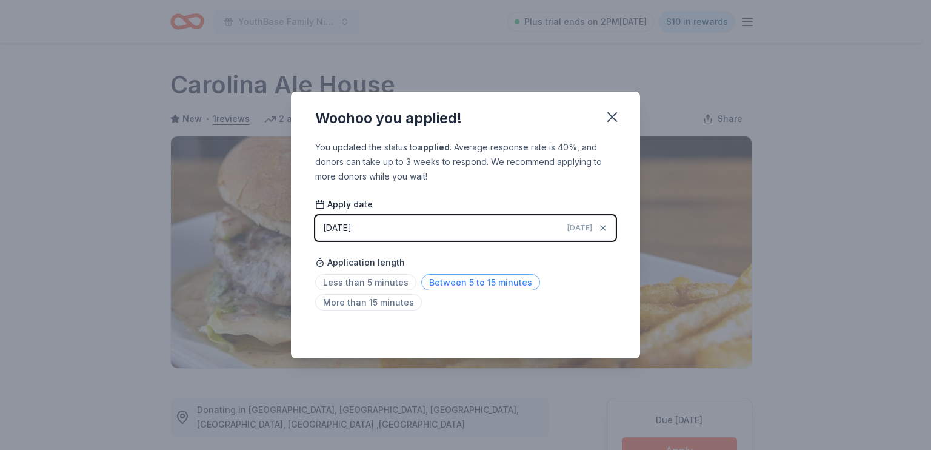
click at [457, 286] on span "Between 5 to 15 minutes" at bounding box center [480, 282] width 119 height 16
click at [611, 106] on button "button" at bounding box center [612, 117] width 27 height 27
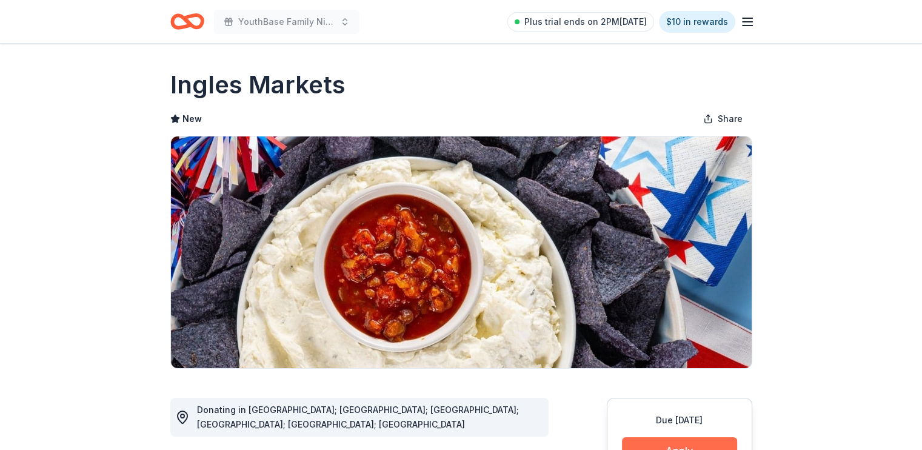
click at [645, 443] on button "Apply" at bounding box center [679, 450] width 115 height 27
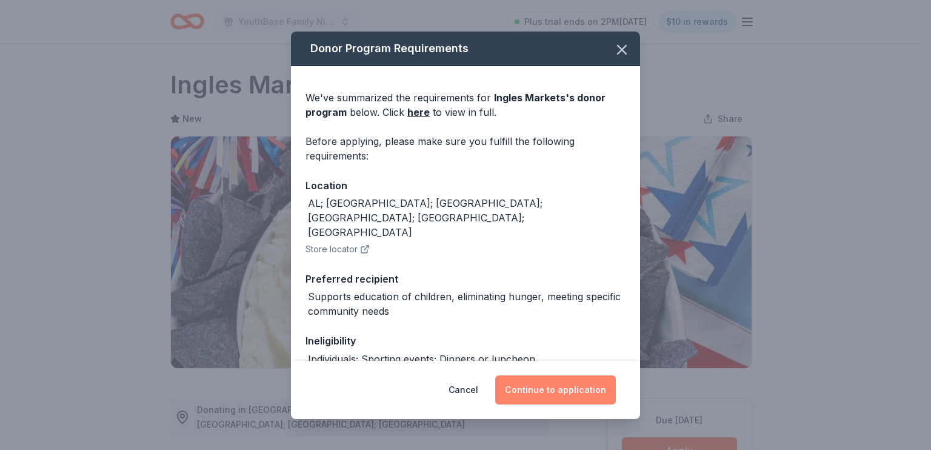
click at [571, 387] on button "Continue to application" at bounding box center [555, 389] width 121 height 29
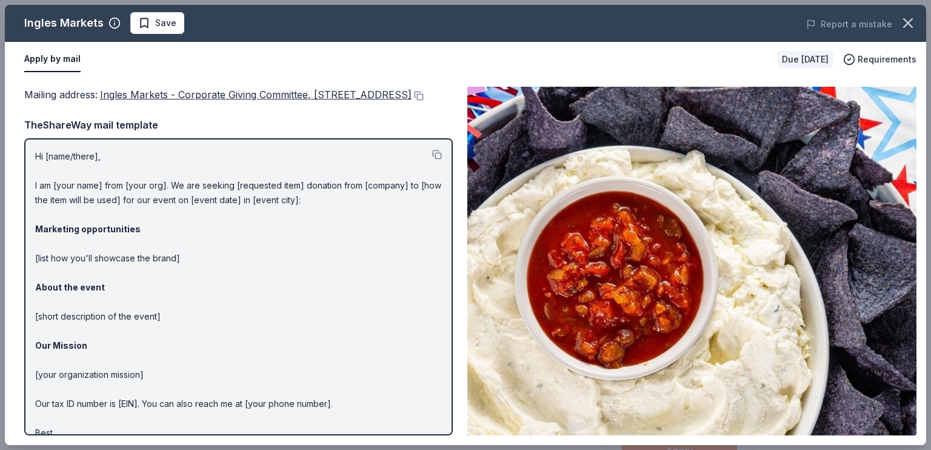
scroll to position [45, 0]
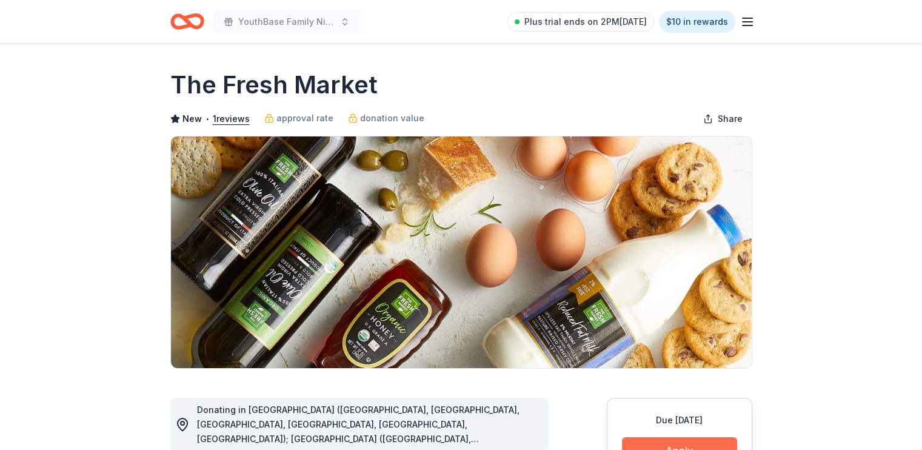
click at [680, 441] on button "Apply" at bounding box center [679, 450] width 115 height 27
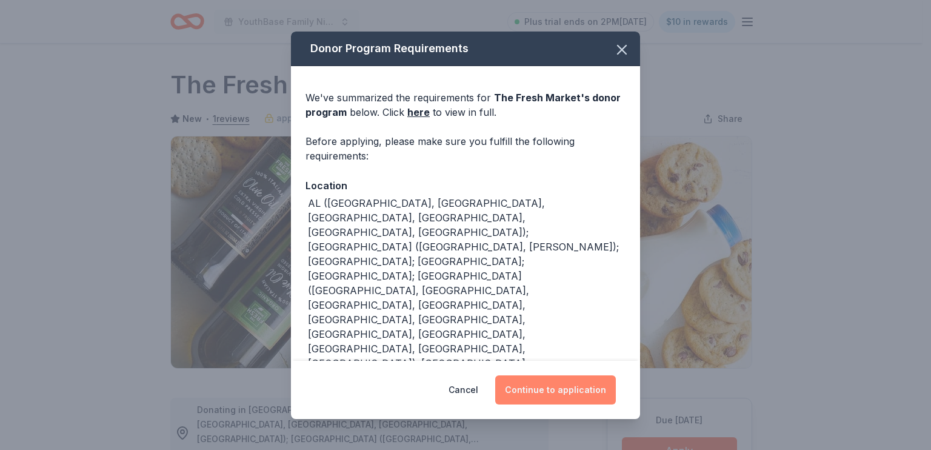
click at [578, 392] on button "Continue to application" at bounding box center [555, 389] width 121 height 29
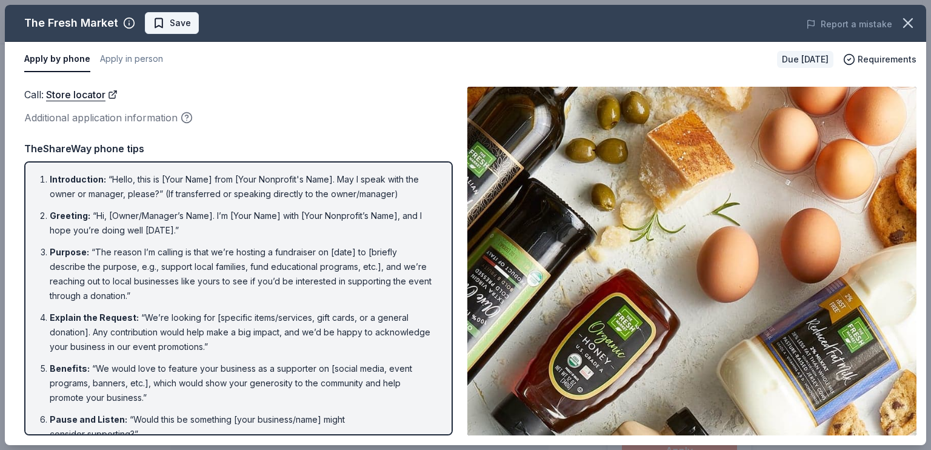
click at [170, 21] on span "Save" at bounding box center [180, 23] width 21 height 15
